Goal: Navigation & Orientation: Find specific page/section

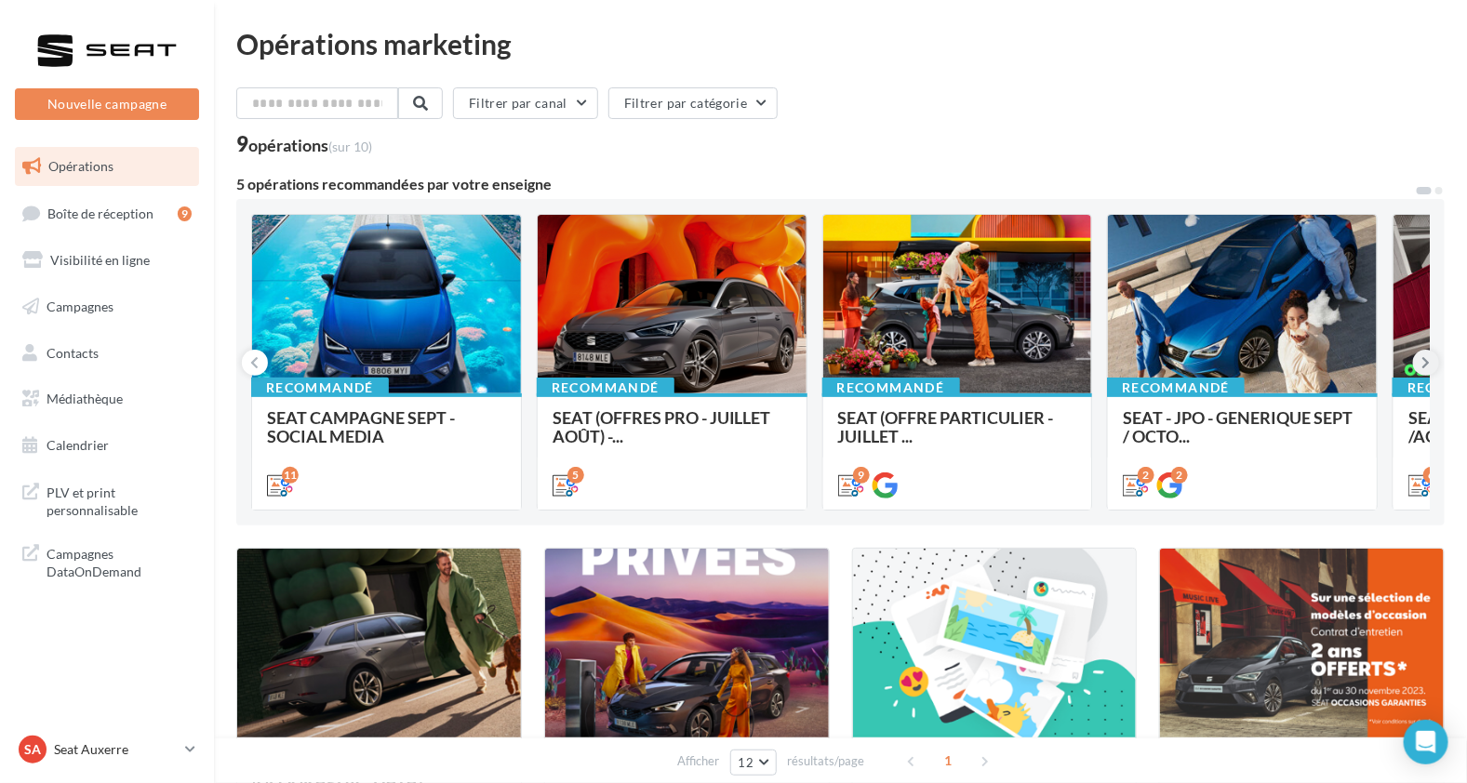
click at [1428, 366] on icon at bounding box center [1426, 362] width 8 height 19
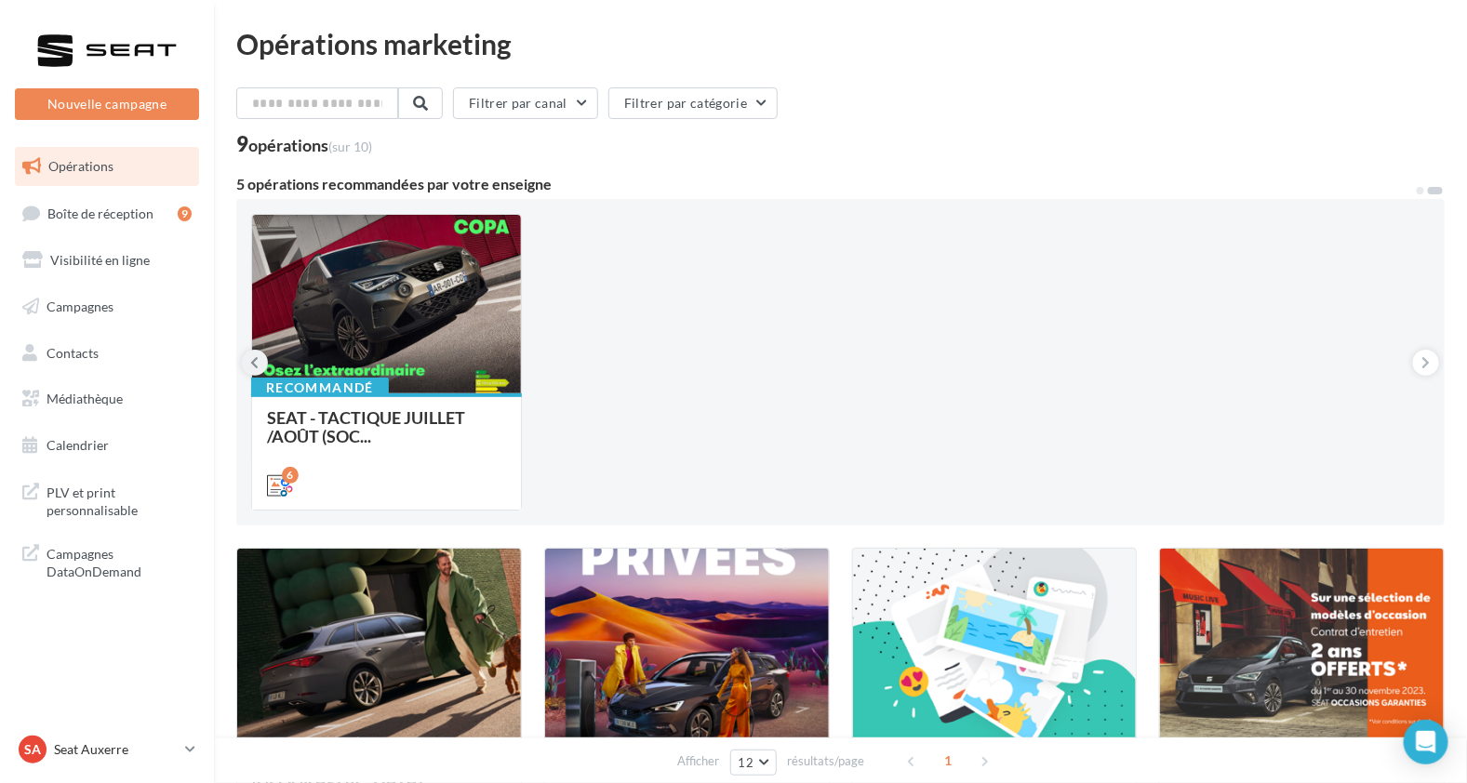
click at [251, 360] on icon at bounding box center [255, 362] width 8 height 19
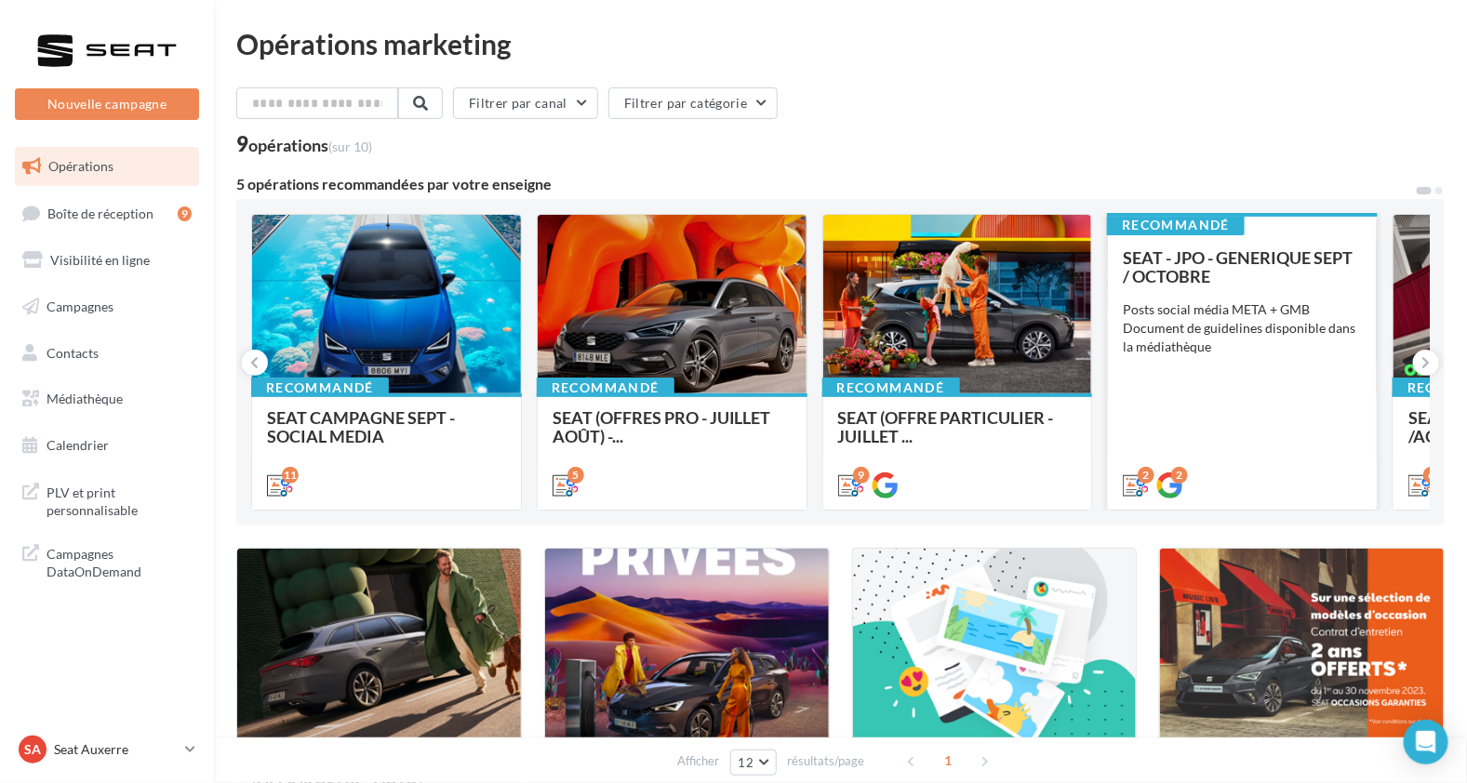
click at [1234, 383] on div "SEAT - JPO - GENERIQUE SEPT / OCTOBRE Posts social média META + GMB Document de…" at bounding box center [1242, 370] width 239 height 245
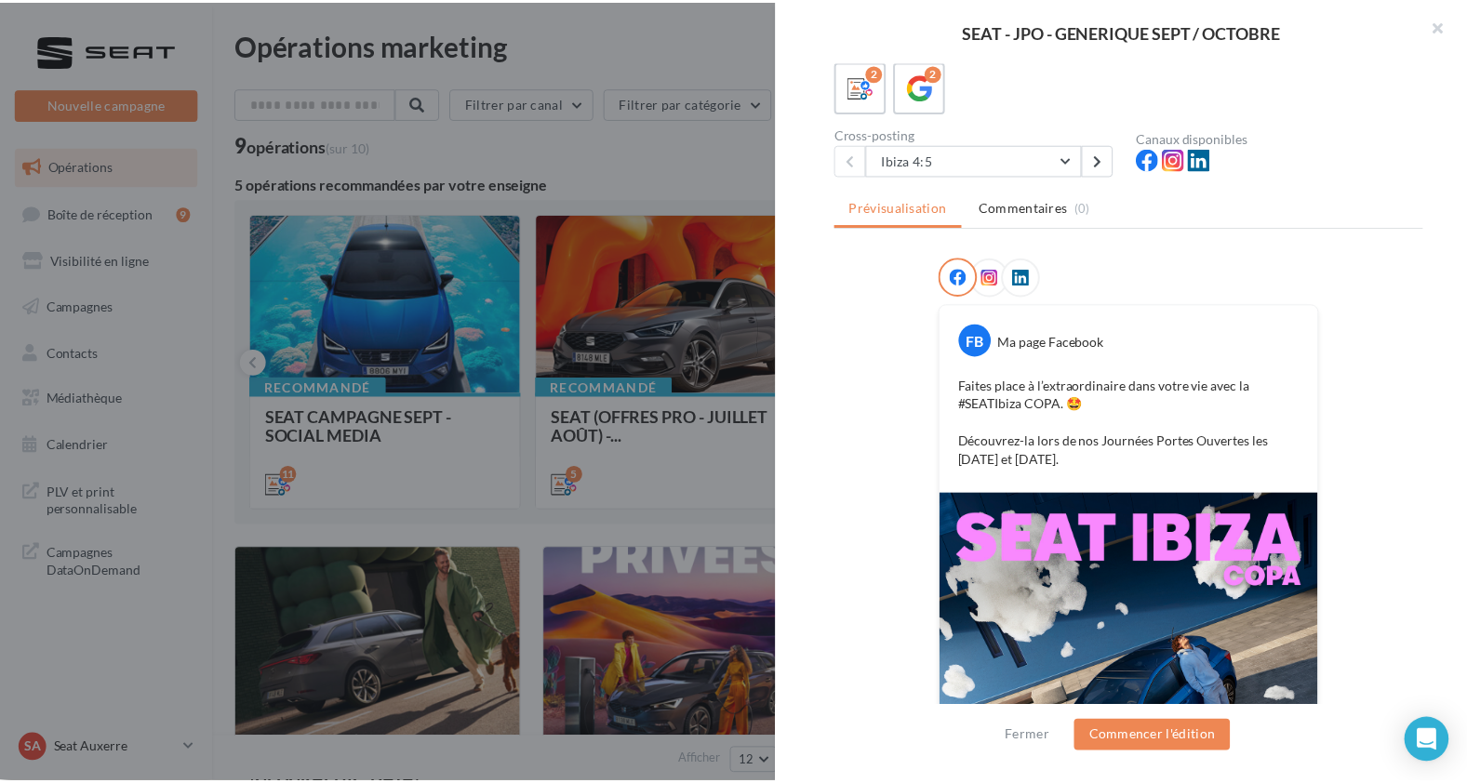
scroll to position [111, 0]
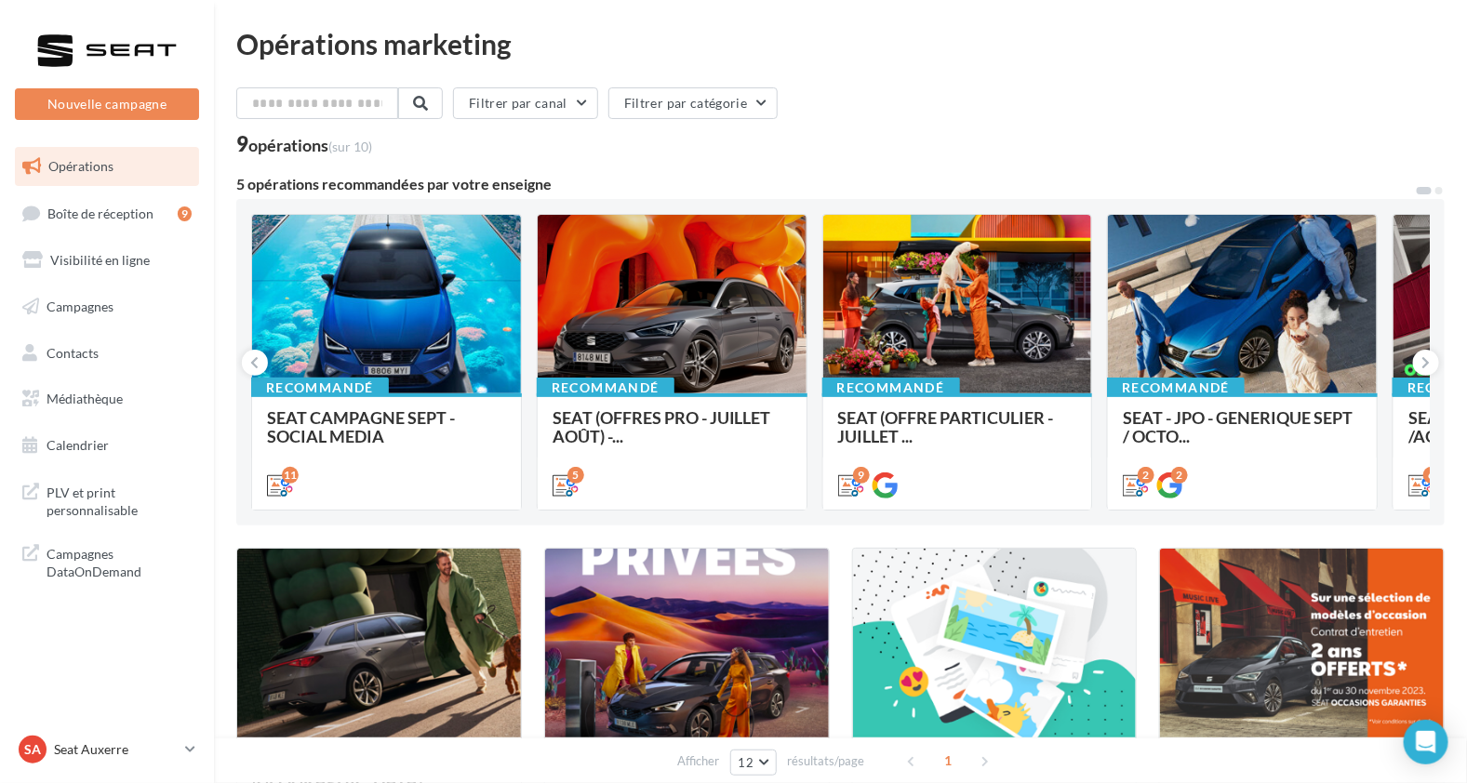
scroll to position [271, 0]
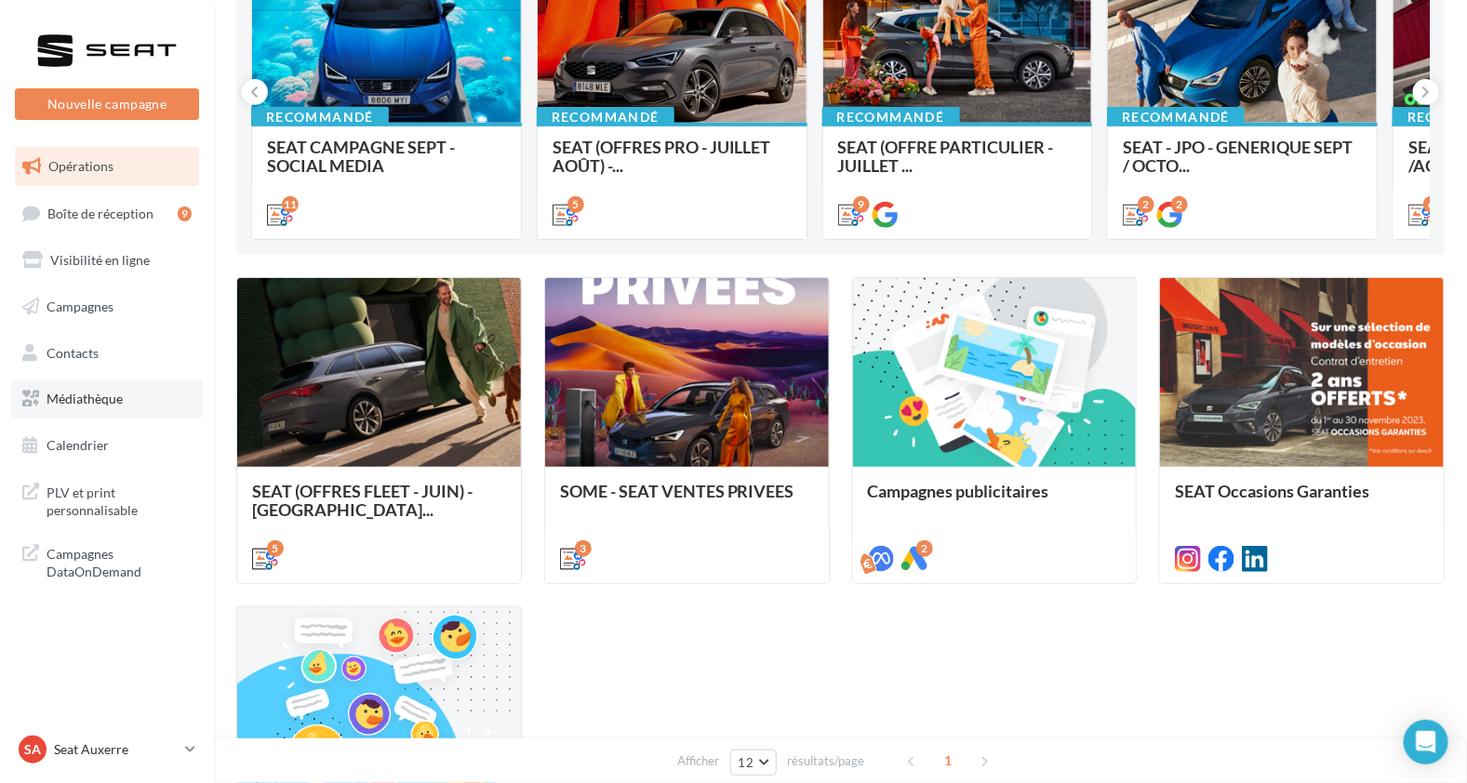
click at [130, 409] on link "Médiathèque" at bounding box center [107, 398] width 192 height 39
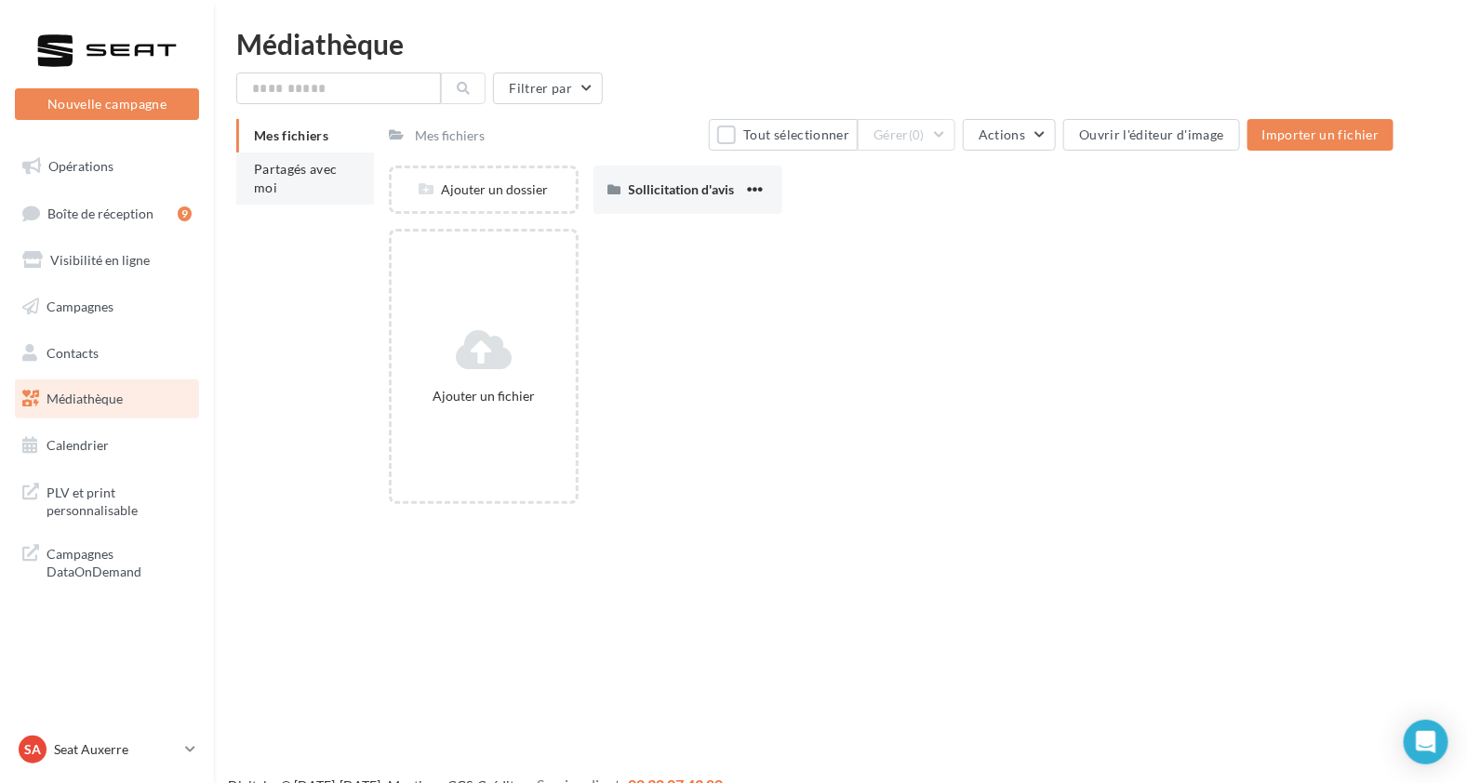
click at [268, 186] on span "Partagés avec moi" at bounding box center [296, 178] width 84 height 34
